Goal: Transaction & Acquisition: Download file/media

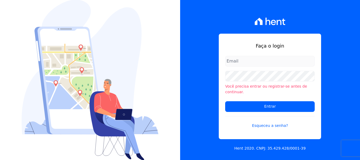
type input "amanda.piquini@quattroconstrutora.com.br"
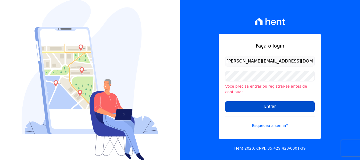
click at [230, 104] on input "Entrar" at bounding box center [270, 106] width 90 height 11
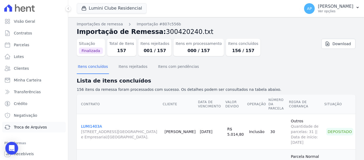
click at [29, 130] on link "Troca de Arquivos" at bounding box center [34, 127] width 64 height 11
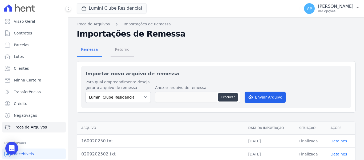
click at [126, 50] on span "Retorno" at bounding box center [122, 49] width 21 height 11
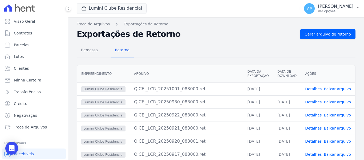
click at [331, 88] on link "Baixar arquivo" at bounding box center [337, 89] width 27 height 4
click at [117, 6] on button "Lumini Clube Residencial" at bounding box center [112, 8] width 70 height 10
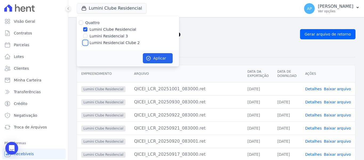
click at [85, 41] on input "Lumini Residencial Clube 2" at bounding box center [85, 43] width 4 height 4
checkbox input "true"
click at [85, 28] on input "Lumini Clube Residencial" at bounding box center [85, 29] width 4 height 4
checkbox input "false"
click at [162, 56] on button "Aplicar" at bounding box center [158, 58] width 30 height 10
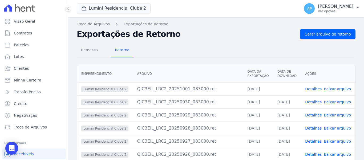
click at [334, 88] on link "Baixar arquivo" at bounding box center [337, 89] width 27 height 4
click at [332, 9] on p "[PERSON_NAME]" at bounding box center [335, 6] width 35 height 5
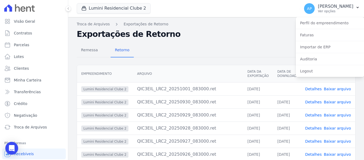
click at [255, 24] on nav "Troca de Arquivos Exportações de Retorno" at bounding box center [216, 24] width 279 height 6
